Goal: Task Accomplishment & Management: Manage account settings

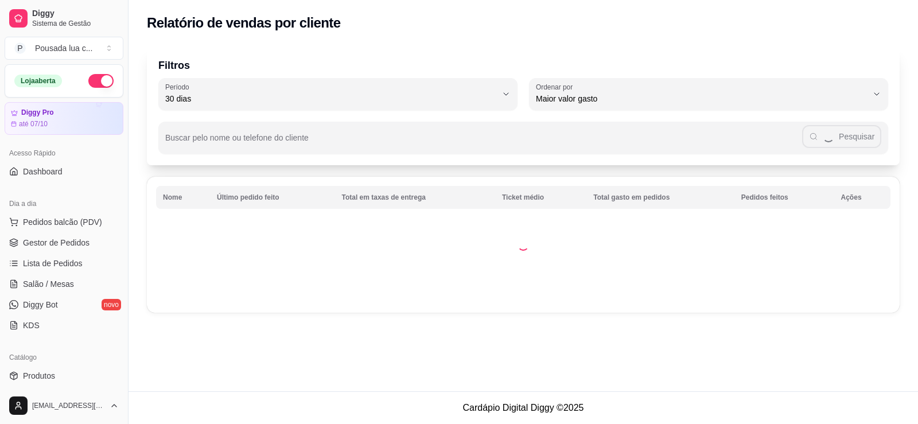
select select "30"
select select "HIGHEST_TOTAL_SPENT_WITH_ORDERS"
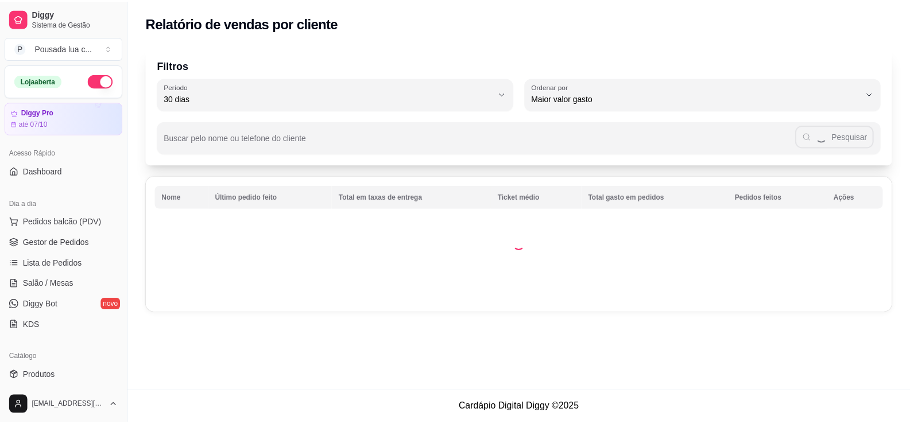
scroll to position [268, 0]
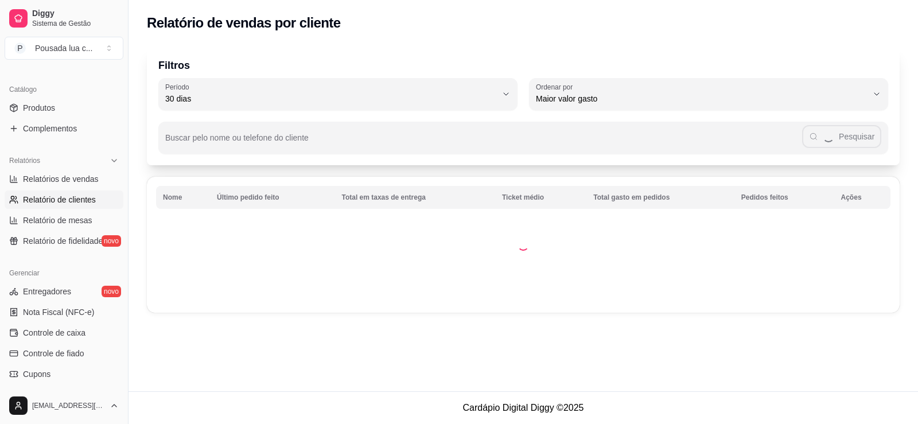
click at [85, 189] on ul "Relatórios de vendas Relatório de clientes Relatório de mesas Relatório de fide…" at bounding box center [64, 210] width 119 height 80
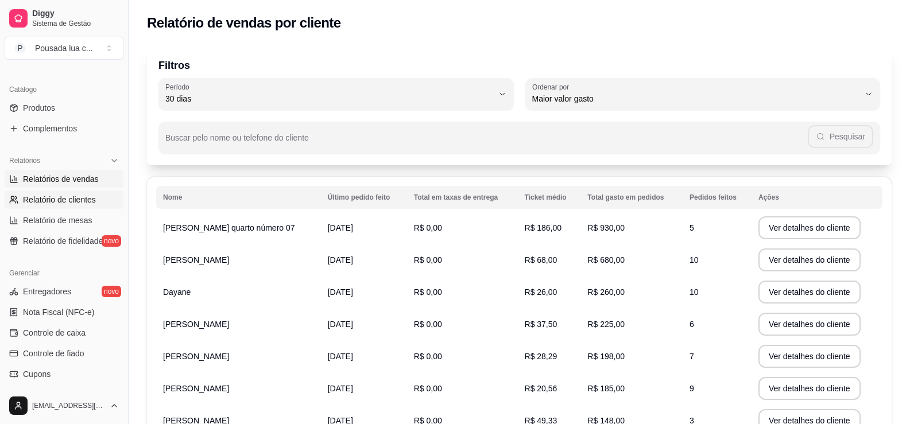
click at [84, 183] on span "Relatórios de vendas" at bounding box center [61, 178] width 76 height 11
select select "ALL"
select select "0"
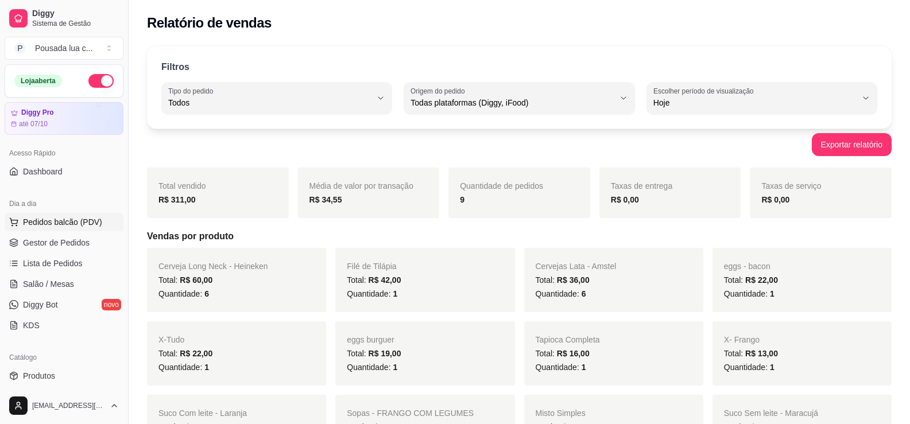
click at [72, 214] on button "Pedidos balcão (PDV)" at bounding box center [64, 222] width 119 height 18
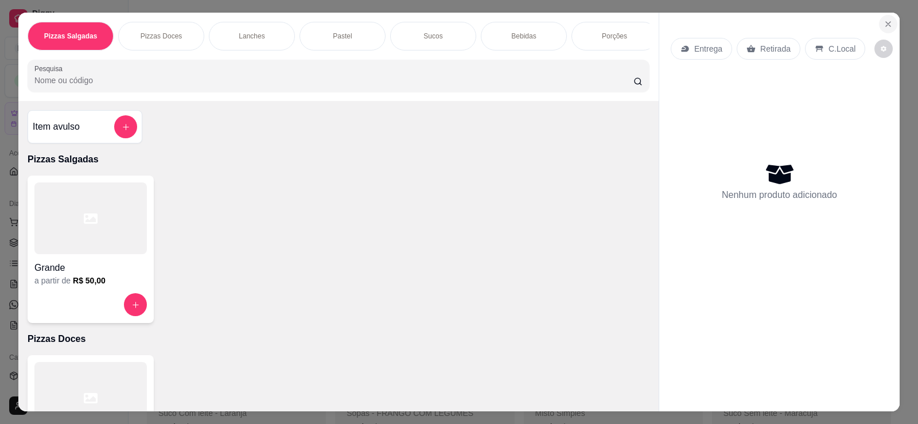
click at [884, 25] on icon "Close" at bounding box center [888, 24] width 9 height 9
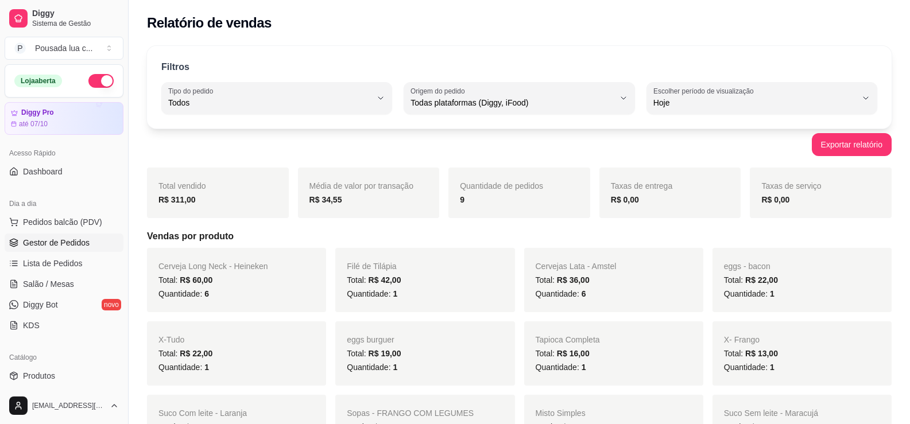
click at [79, 249] on link "Gestor de Pedidos" at bounding box center [64, 243] width 119 height 18
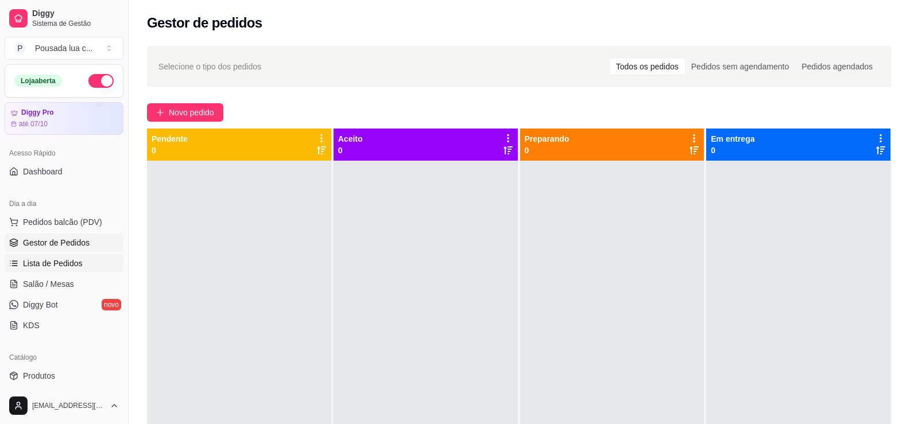
click at [79, 258] on span "Lista de Pedidos" at bounding box center [53, 263] width 60 height 11
